Goal: Transaction & Acquisition: Obtain resource

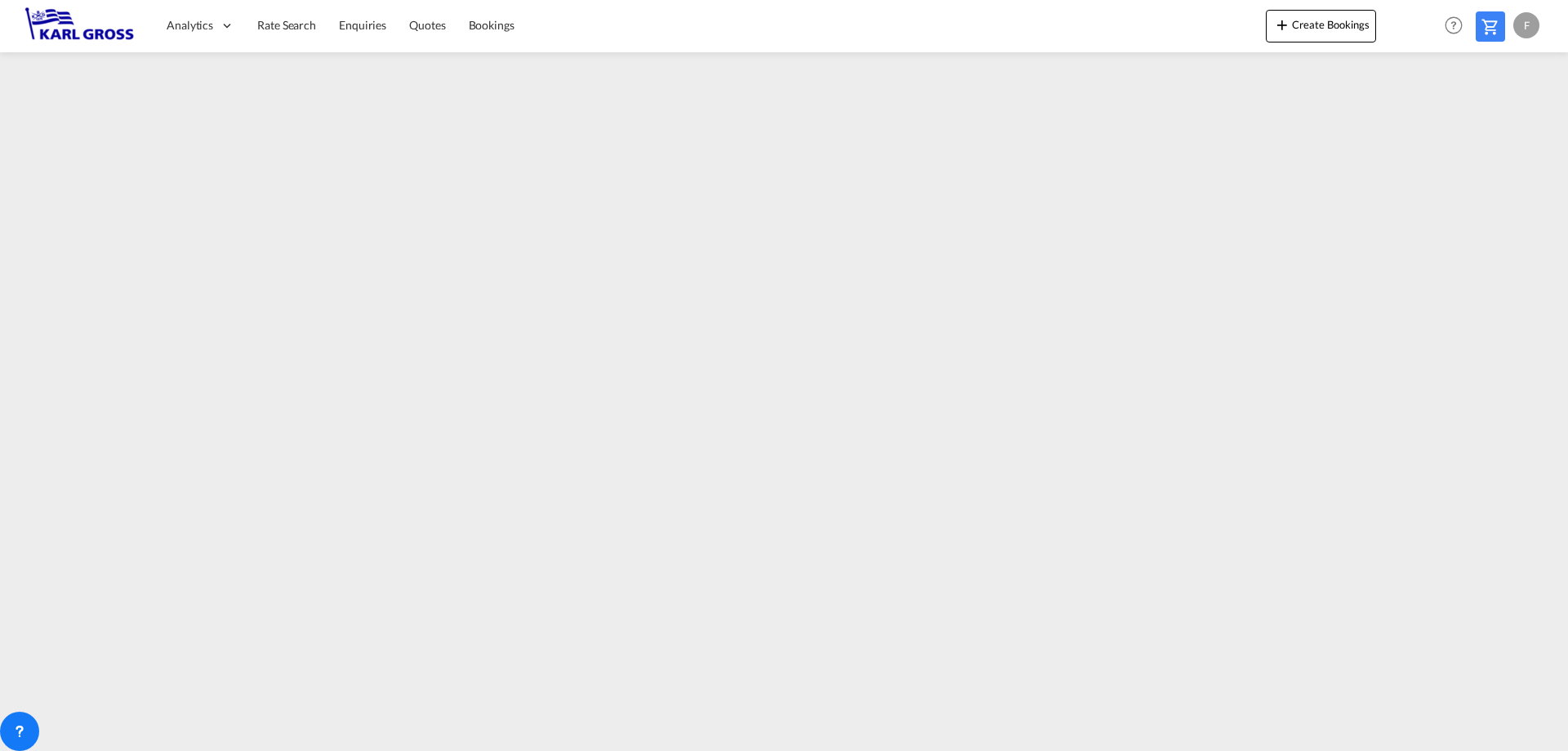
click at [85, 34] on img at bounding box center [80, 25] width 111 height 37
click at [281, 30] on span "Rate Search" at bounding box center [286, 25] width 59 height 14
click at [426, 22] on span "Quotes" at bounding box center [427, 24] width 36 height 14
click at [422, 29] on span "Quotes" at bounding box center [427, 24] width 36 height 14
click at [428, 28] on span "Quotes" at bounding box center [427, 25] width 36 height 14
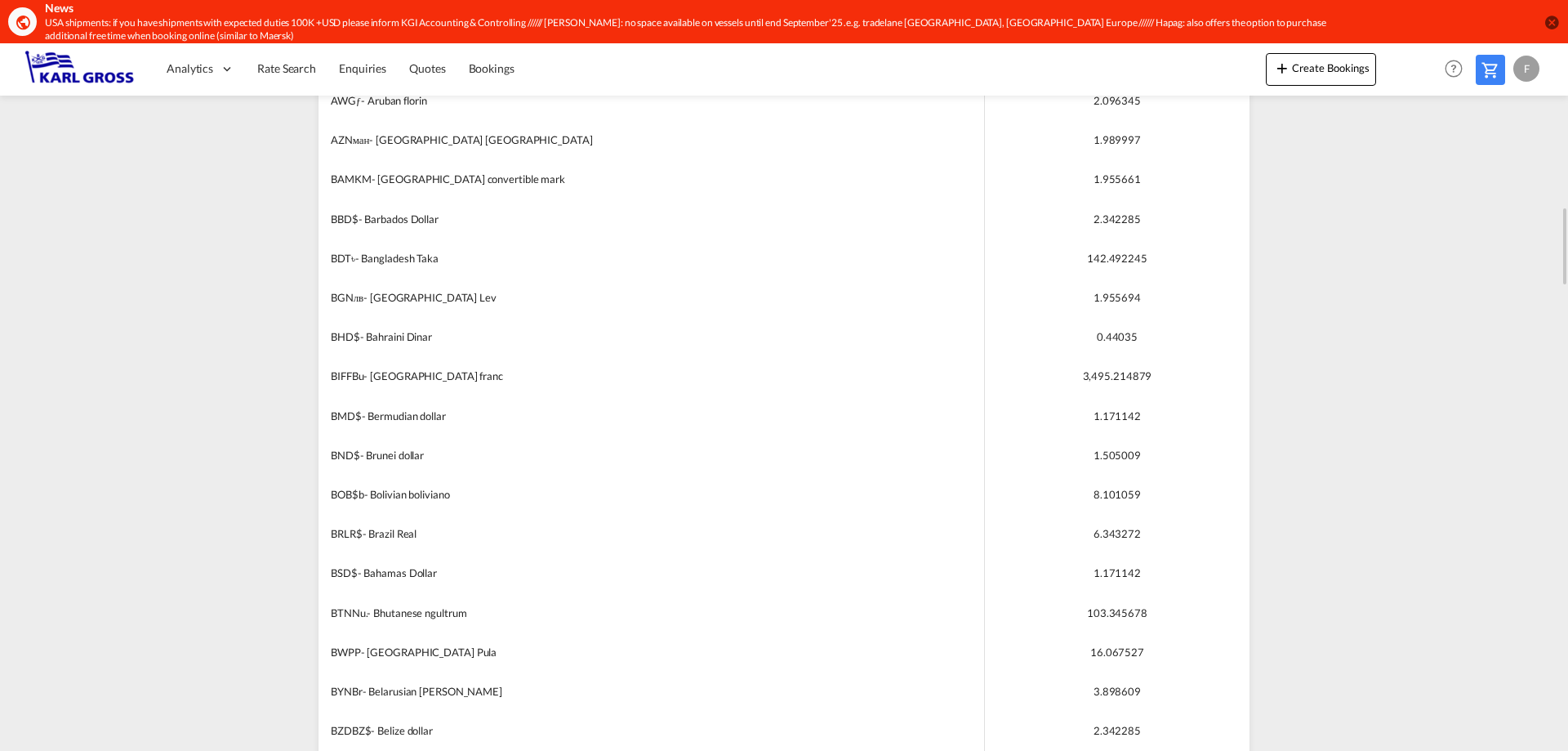
scroll to position [939, 0]
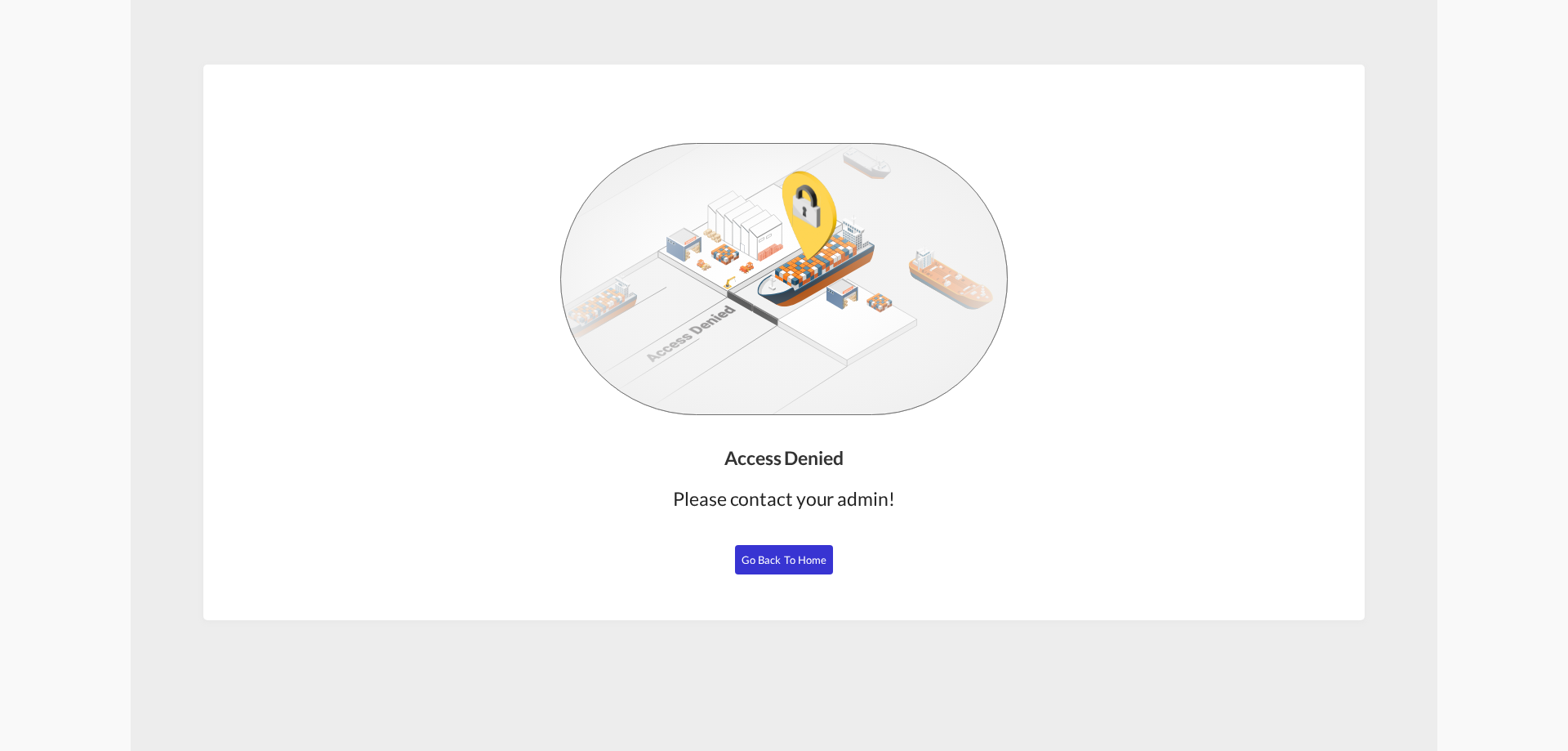
click at [792, 567] on button "Go Back to Home" at bounding box center [784, 559] width 98 height 29
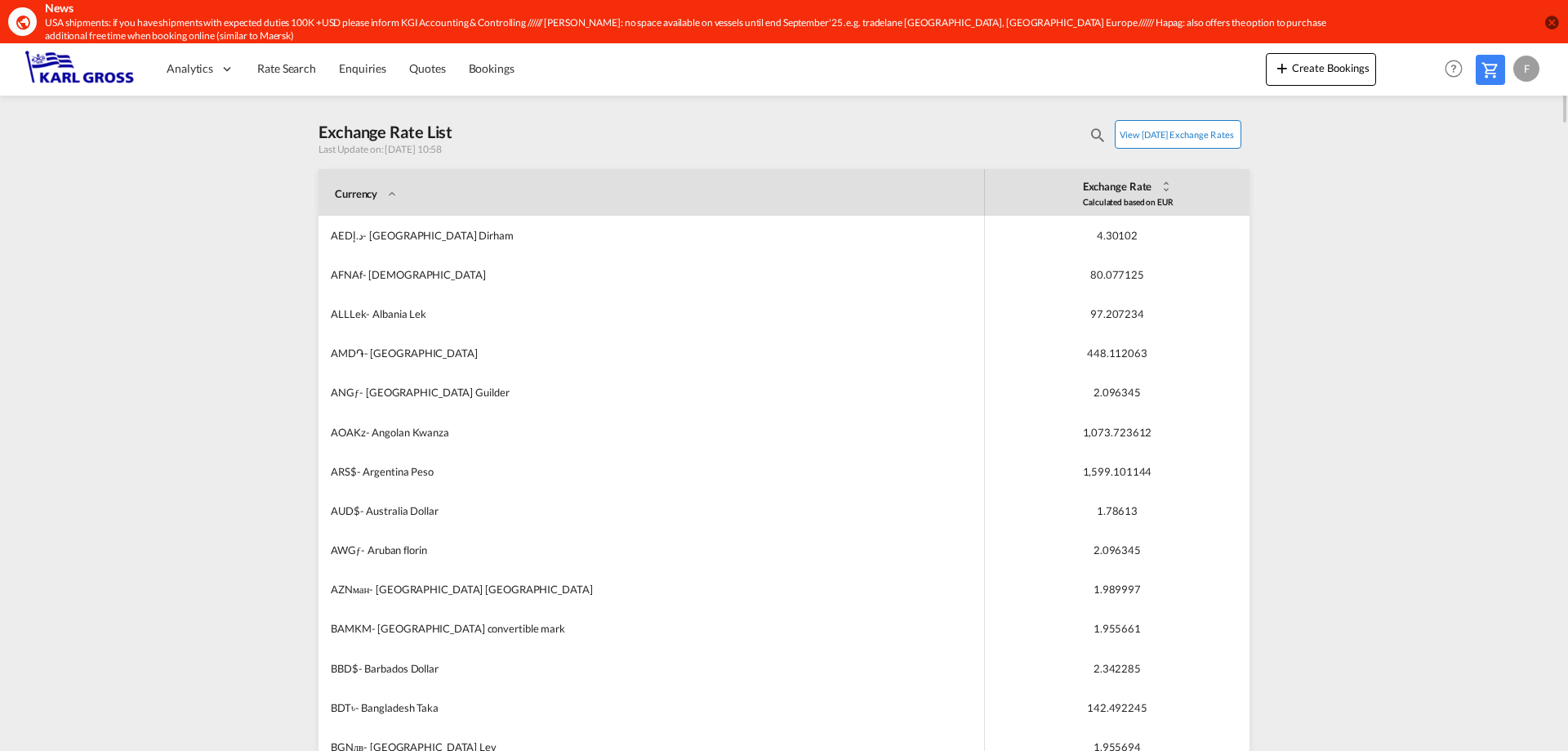
click at [1164, 129] on button "View today's exchange rates" at bounding box center [1177, 134] width 127 height 29
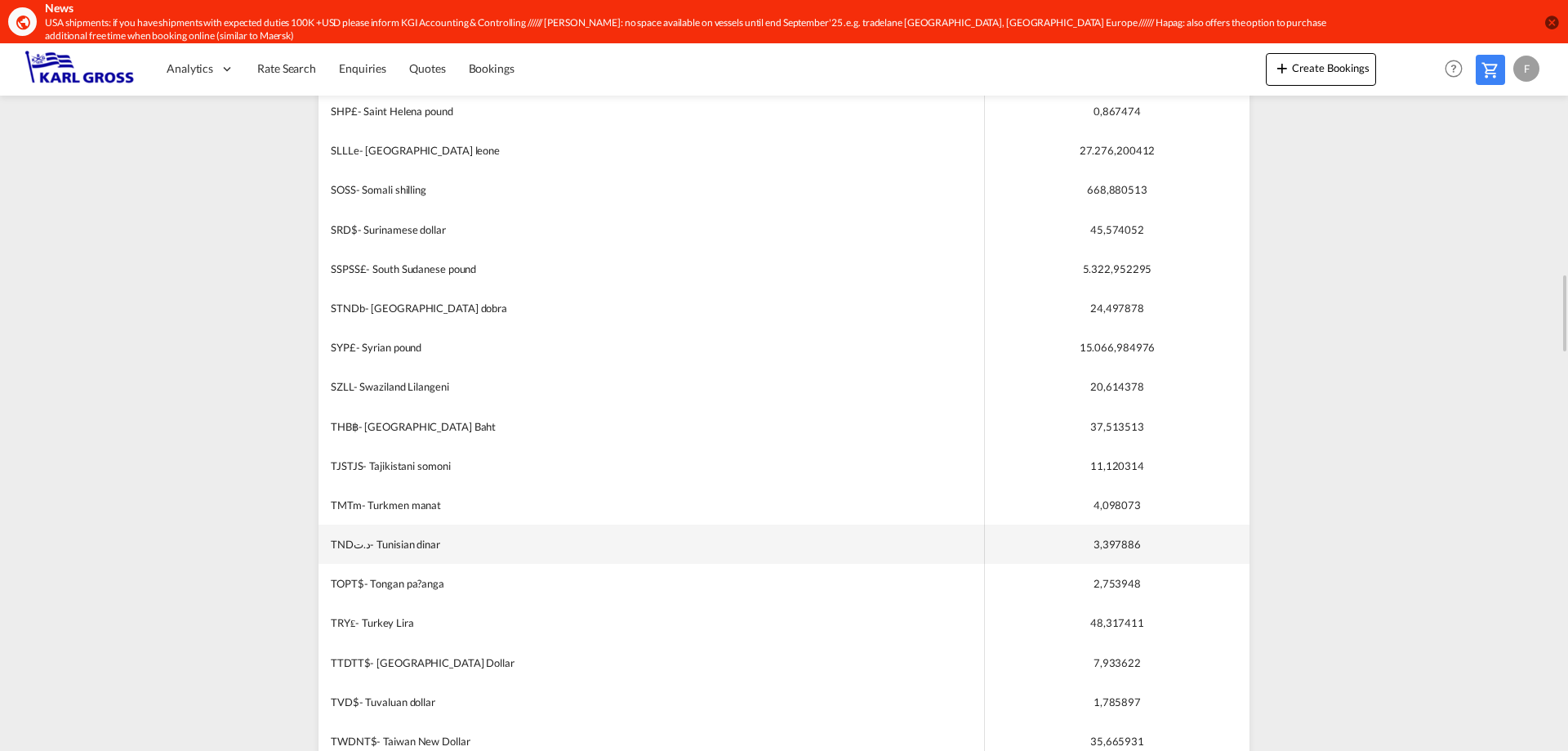
scroll to position [5146, 0]
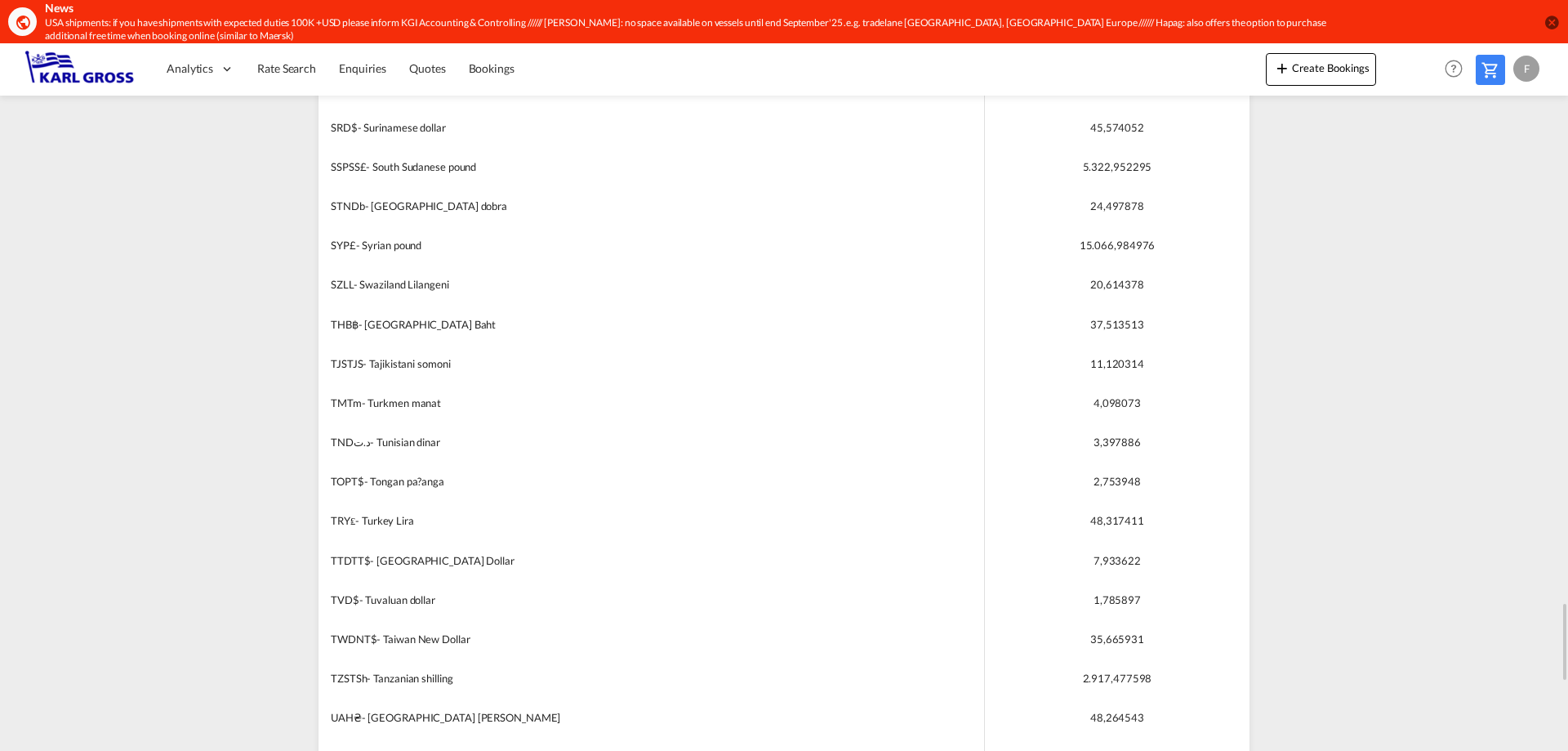
drag, startPoint x: 1312, startPoint y: 470, endPoint x: 1347, endPoint y: 352, distance: 123.1
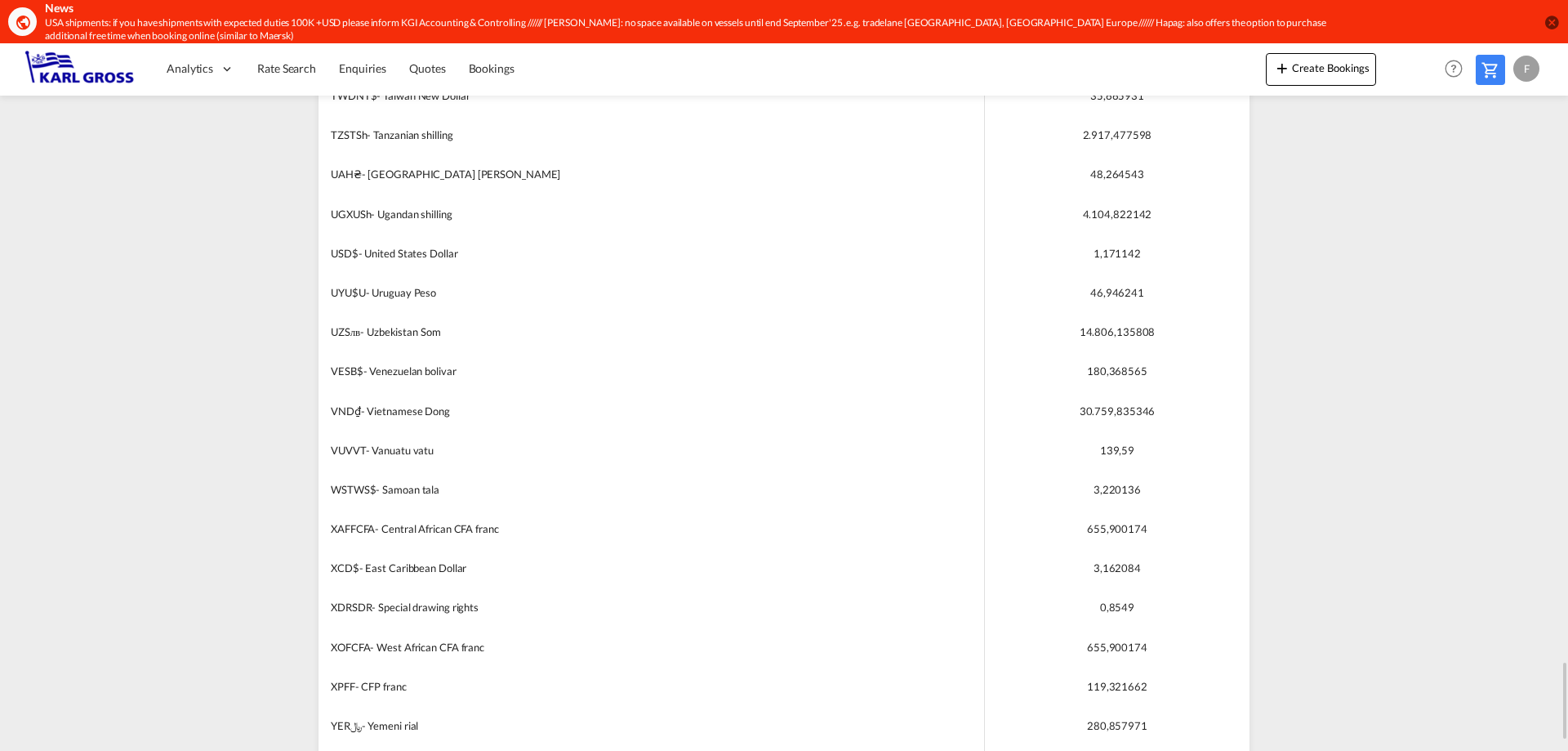
scroll to position [5220, 0]
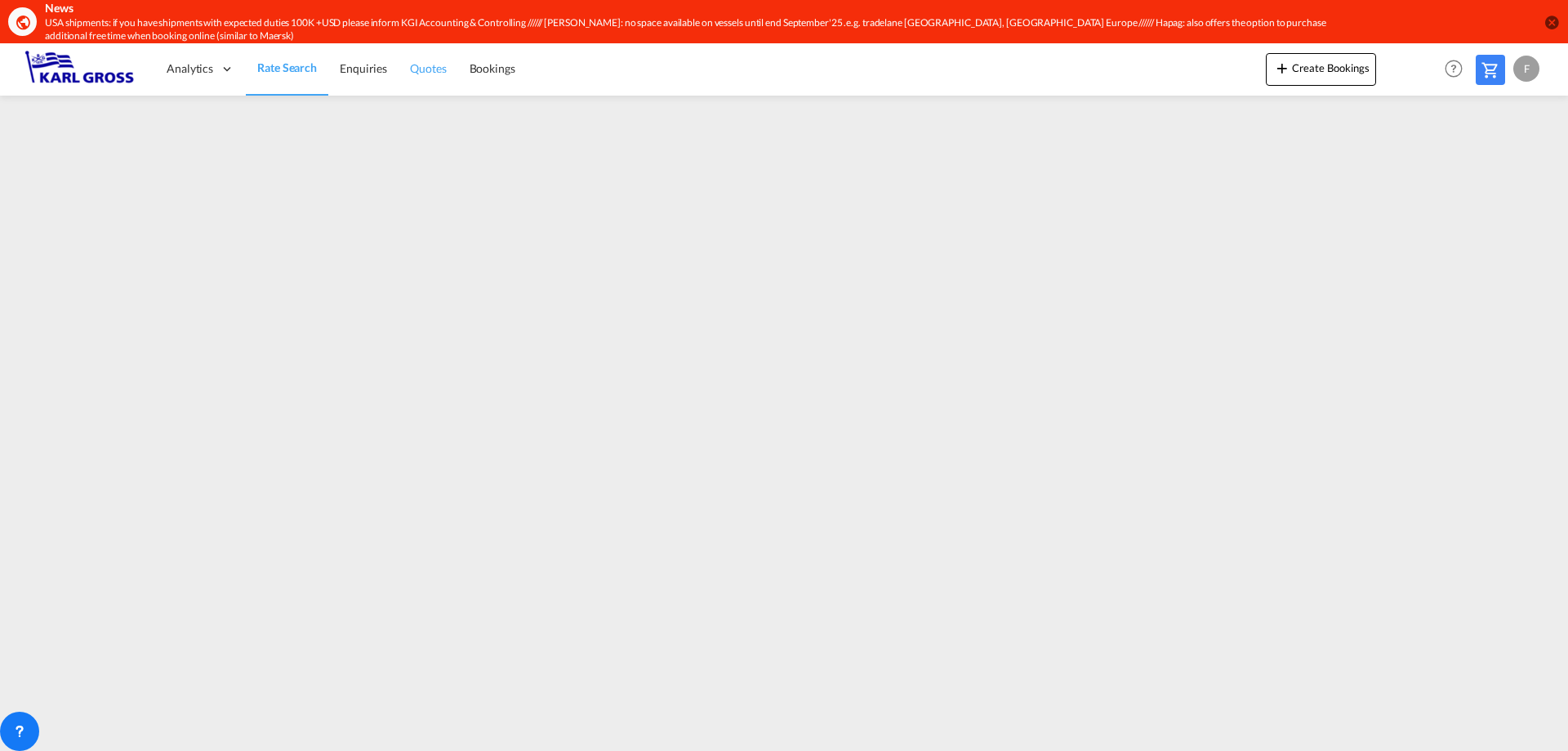
click at [431, 73] on span "Quotes" at bounding box center [428, 68] width 36 height 14
click at [1550, 26] on md-icon "icon-close-circle" at bounding box center [1551, 22] width 16 height 16
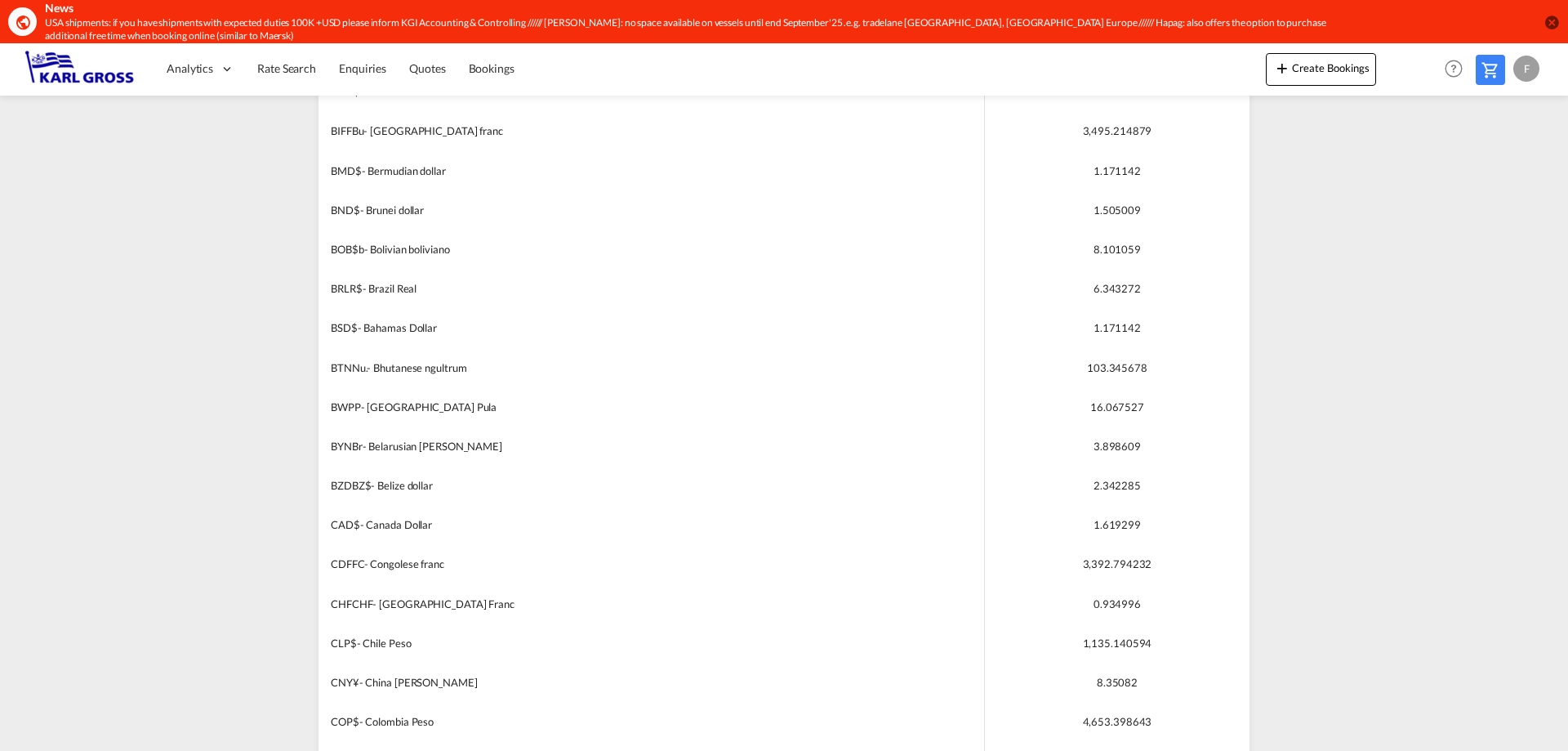
scroll to position [674, 0]
